Goal: Task Accomplishment & Management: Manage account settings

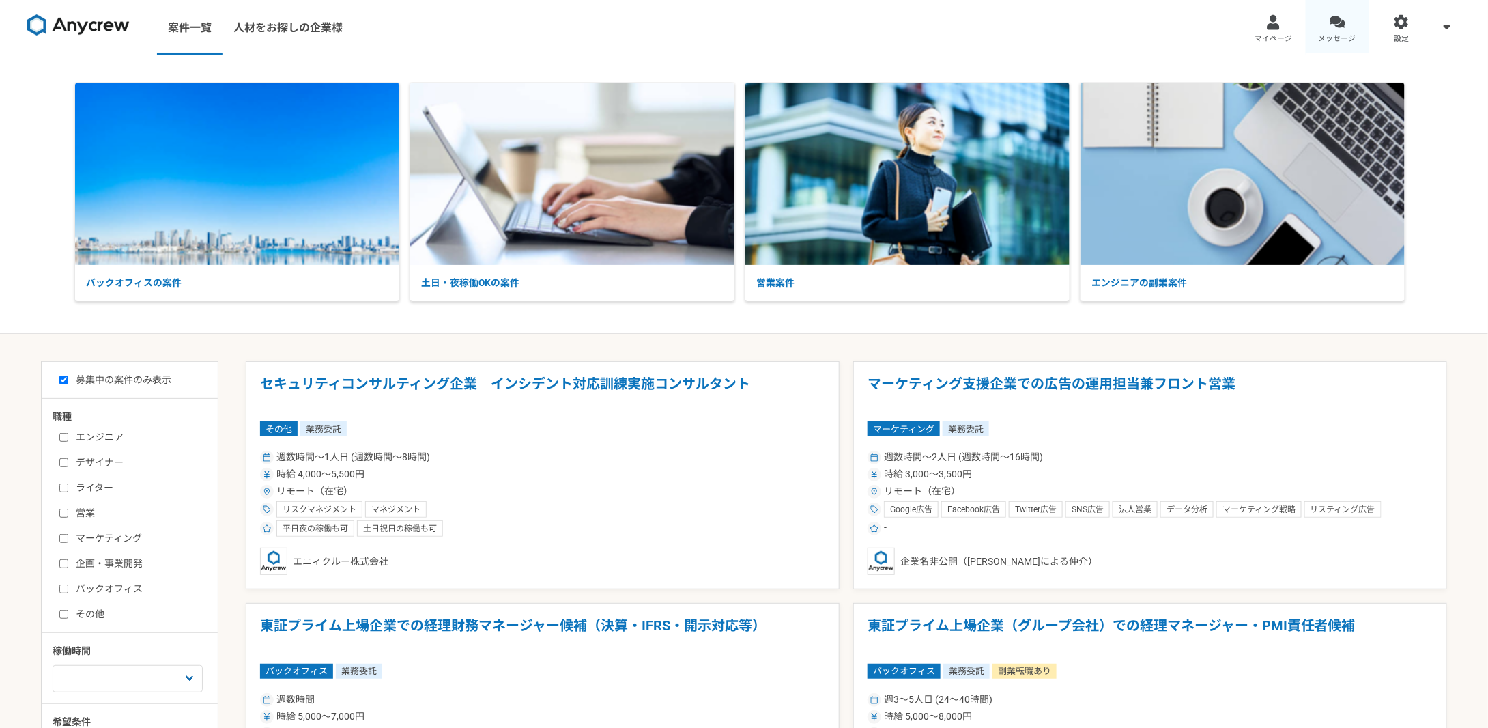
click at [1337, 19] on div at bounding box center [1338, 22] width 16 height 16
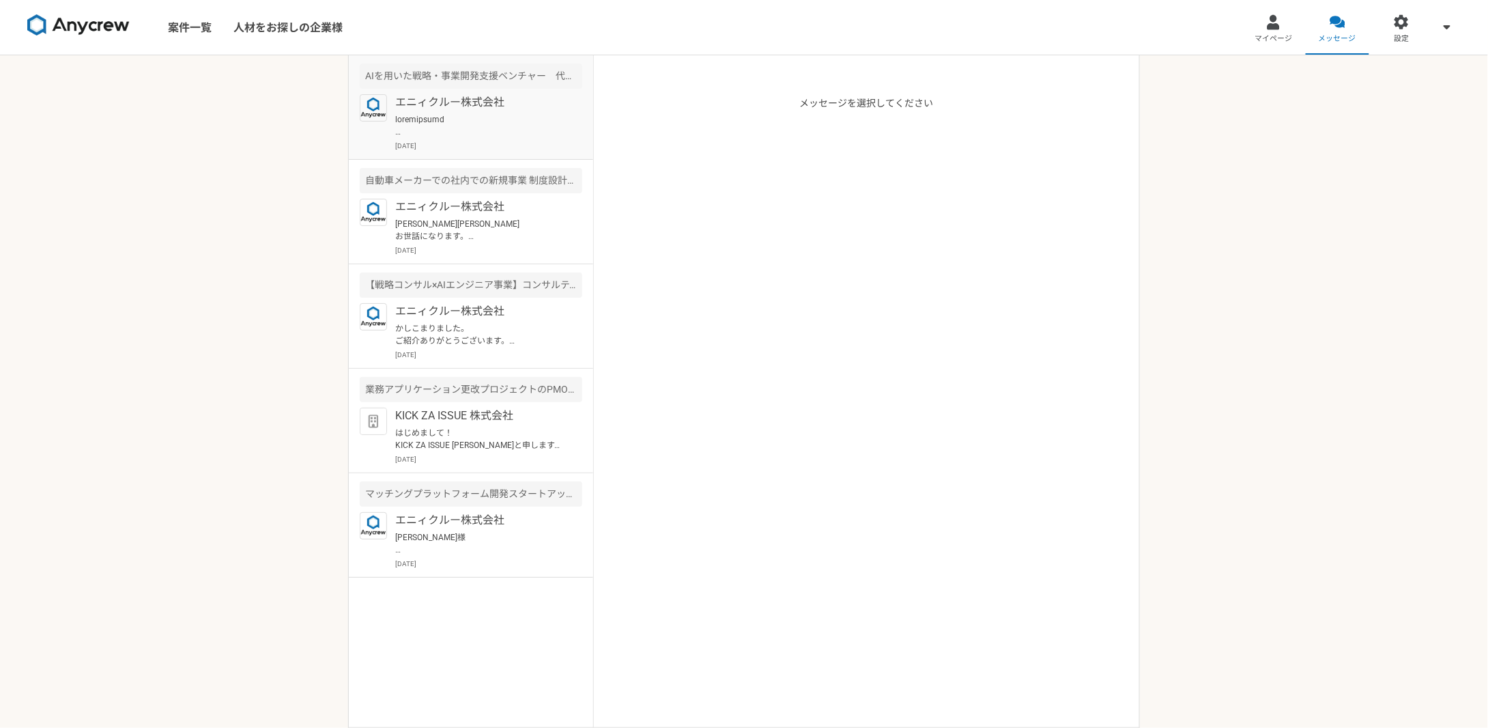
click at [506, 104] on p "エニィクルー株式会社" at bounding box center [479, 102] width 169 height 16
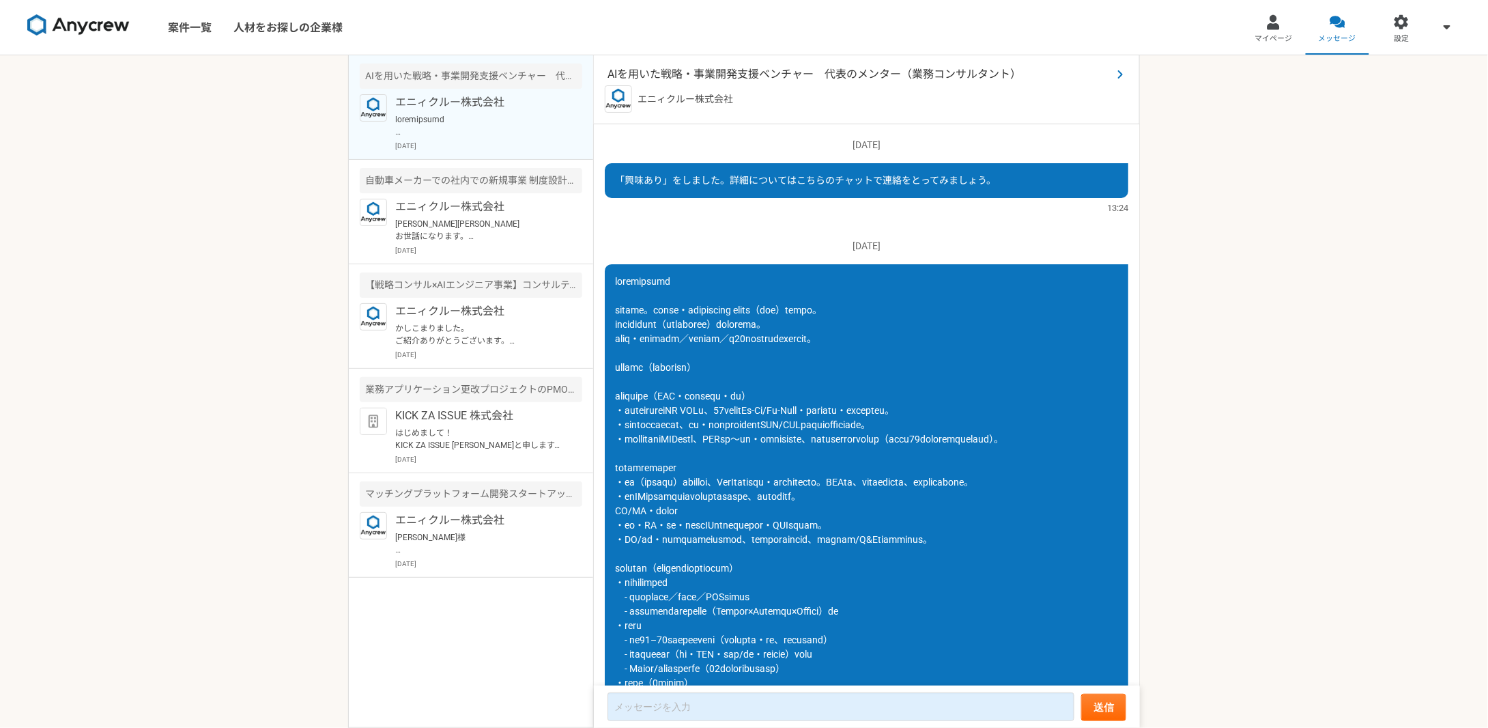
click at [962, 74] on span "AIを用いた戦略・事業開発支援ベンチャー　代表のメンター（業務コンサルタント）" at bounding box center [860, 74] width 505 height 16
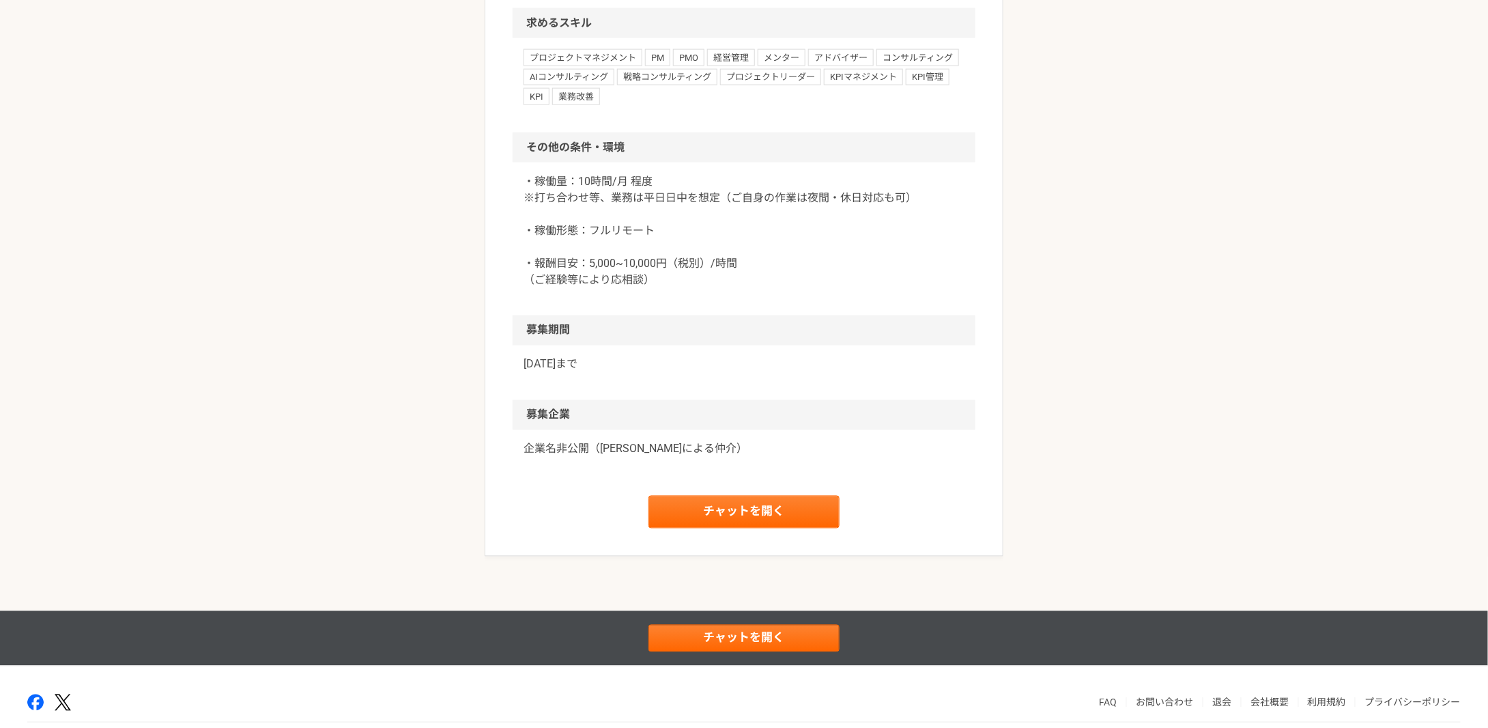
scroll to position [1058, 0]
